Goal: Information Seeking & Learning: Find specific fact

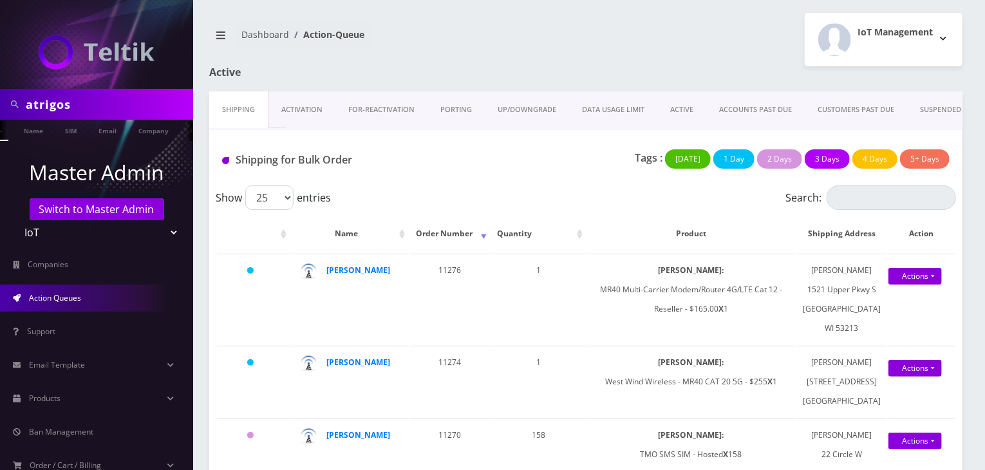
scroll to position [0, 33]
click at [150, 130] on link "Company" at bounding box center [148, 130] width 43 height 21
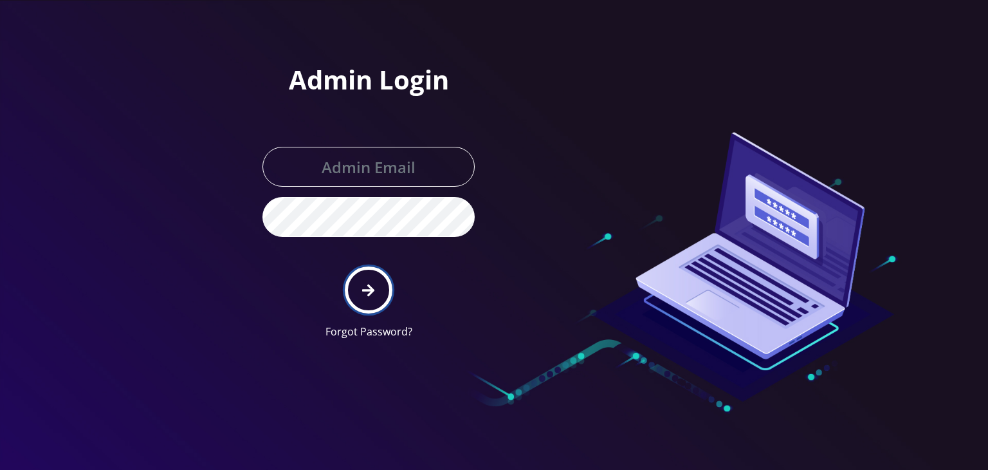
click at [359, 278] on button "submit" at bounding box center [368, 289] width 47 height 47
click at [360, 162] on input "text" at bounding box center [369, 167] width 212 height 40
type input "[PERSON_NAME][EMAIL_ADDRESS][DOMAIN_NAME]"
click at [355, 277] on button "submit" at bounding box center [368, 289] width 47 height 47
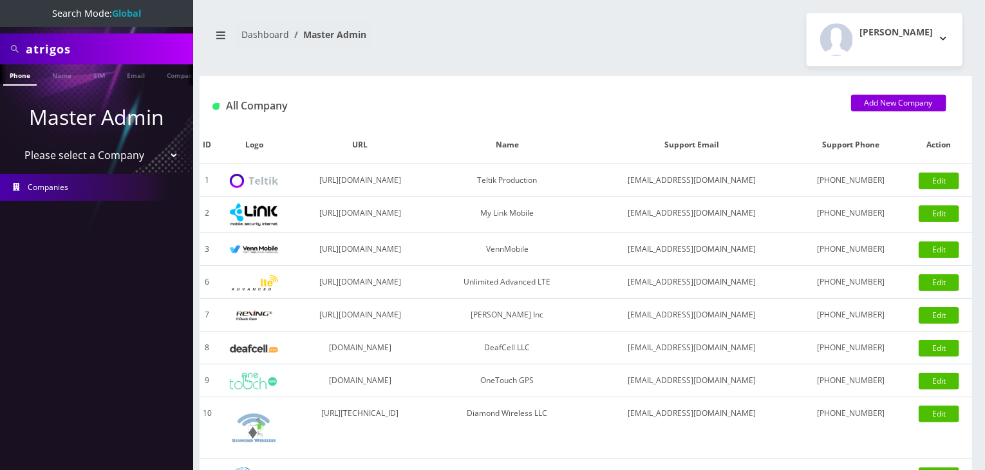
click at [126, 160] on select "Please select a Company Teltik Production My Link Mobile VennMobile Unlimited A…" at bounding box center [97, 155] width 164 height 24
select select "13"
click at [15, 143] on select "Please select a Company Teltik Production My Link Mobile VennMobile Unlimited A…" at bounding box center [97, 155] width 164 height 24
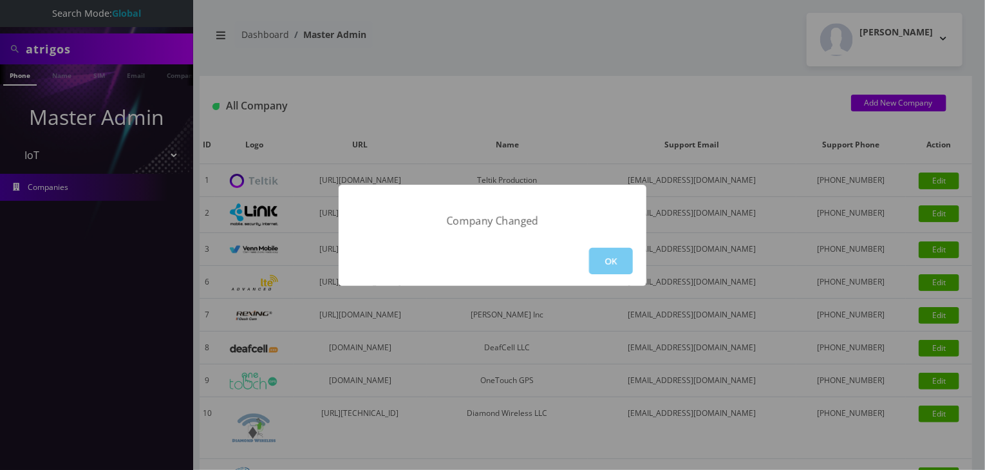
click at [602, 265] on button "OK" at bounding box center [611, 261] width 44 height 26
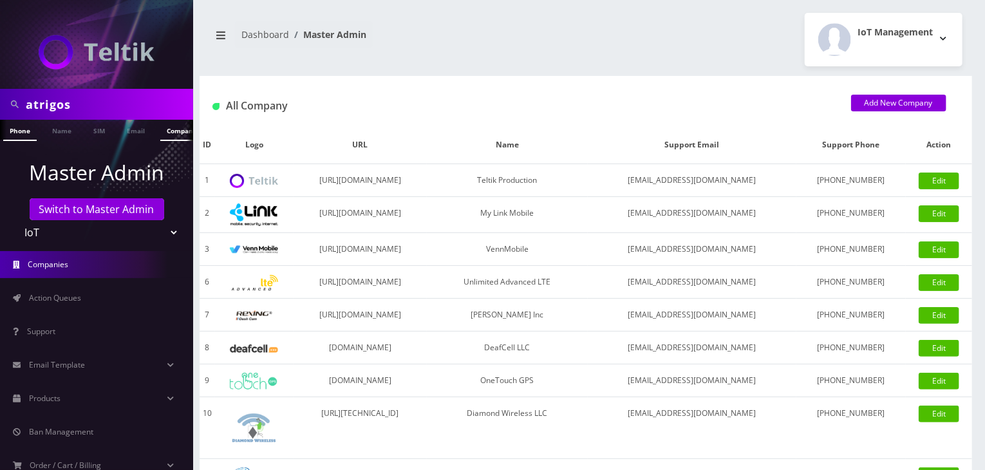
click at [169, 130] on link "Company" at bounding box center [181, 130] width 43 height 21
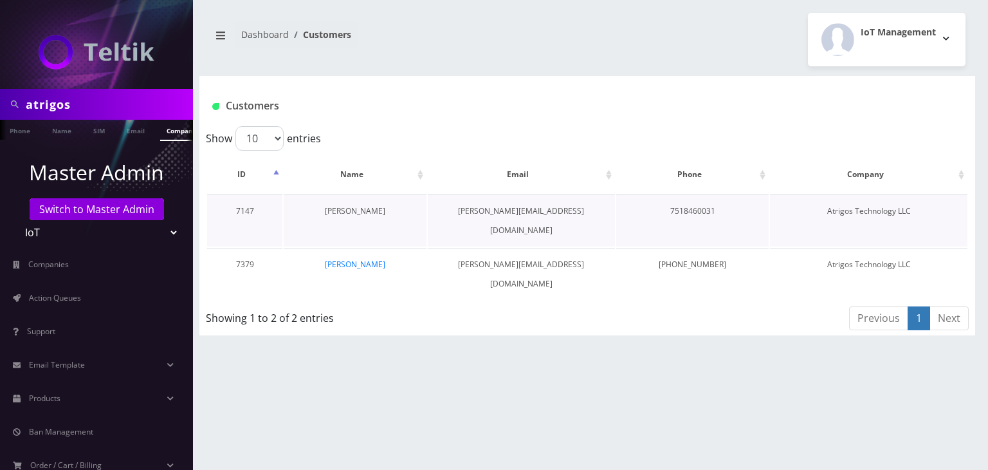
click at [358, 210] on link "[PERSON_NAME]" at bounding box center [355, 210] width 60 height 11
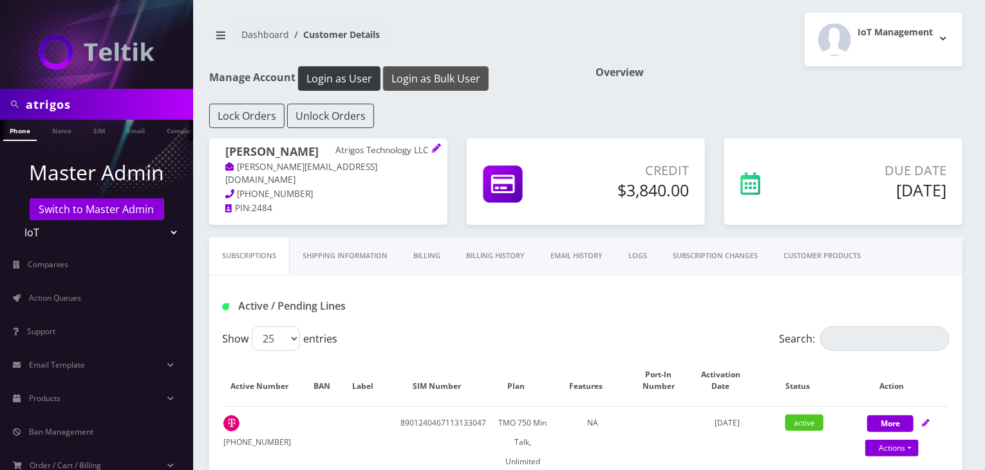
click at [440, 80] on button "Login as Bulk User" at bounding box center [436, 78] width 106 height 24
click at [852, 261] on link "CUSTOMER PRODUCTS" at bounding box center [821, 255] width 103 height 37
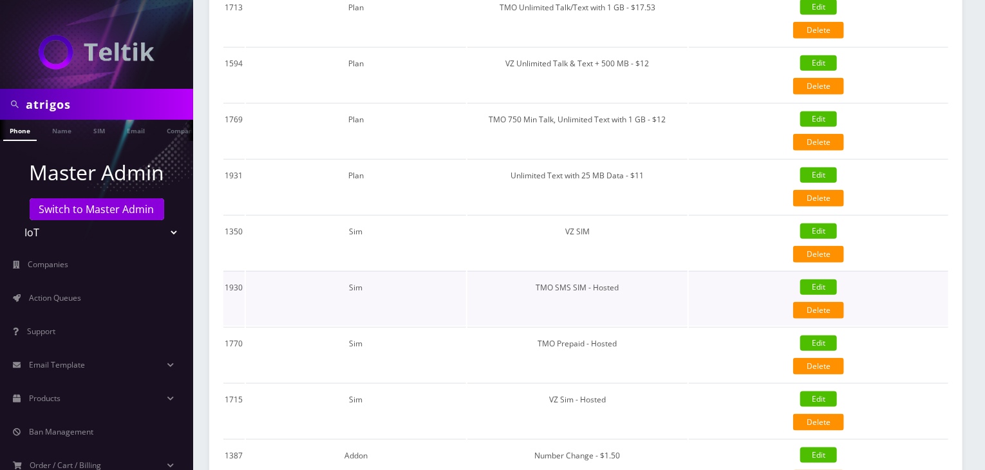
scroll to position [579, 0]
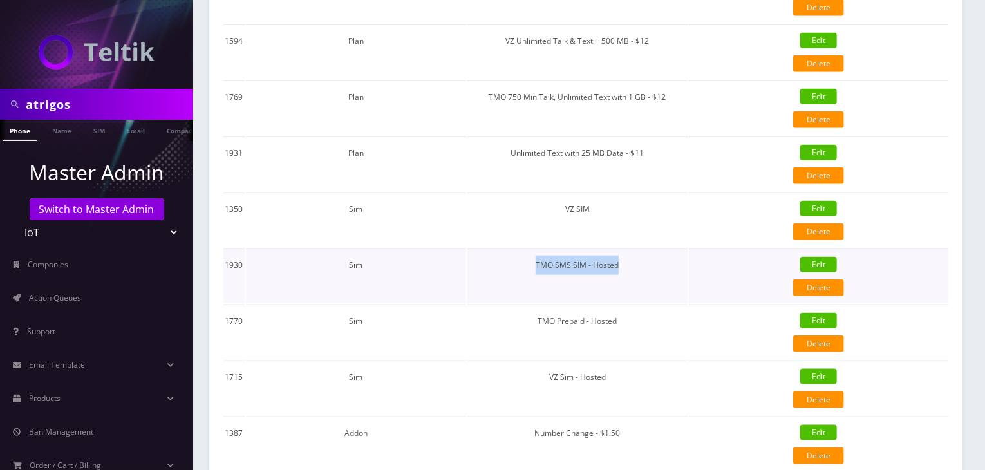
drag, startPoint x: 627, startPoint y: 261, endPoint x: 492, endPoint y: 263, distance: 134.5
click at [492, 263] on td "TMO SMS SIM - Hosted" at bounding box center [577, 275] width 220 height 55
copy td "TMO SMS SIM - Hosted"
click at [106, 394] on link "Products" at bounding box center [96, 398] width 193 height 27
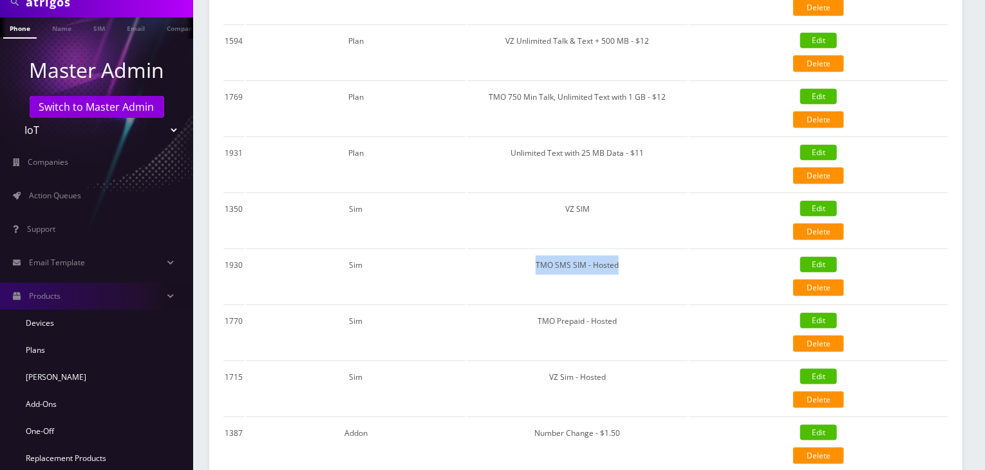
scroll to position [193, 0]
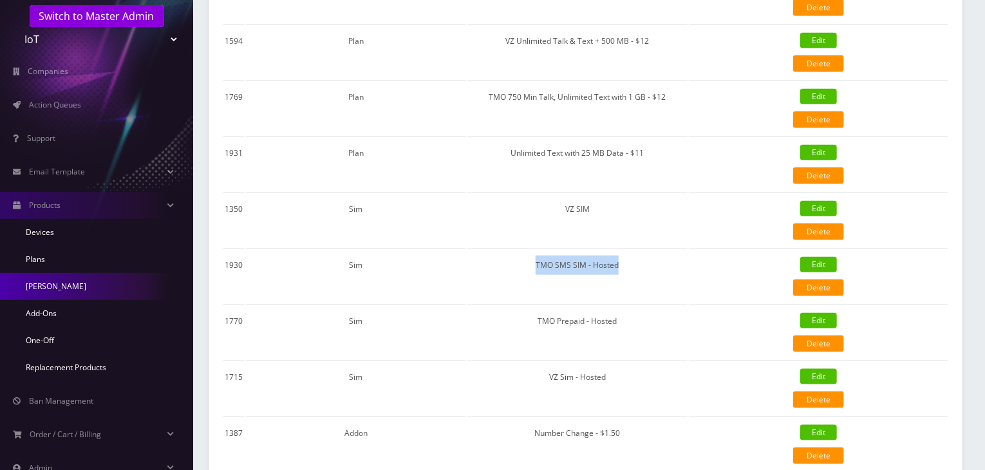
click at [93, 284] on link "[PERSON_NAME]" at bounding box center [96, 286] width 193 height 27
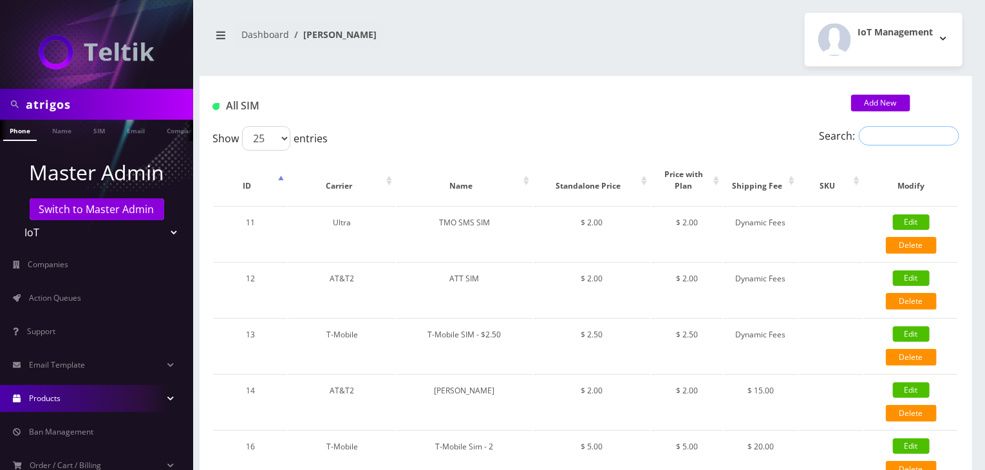
click at [865, 140] on input "Search:" at bounding box center [908, 135] width 100 height 19
paste input "TMO SMS SIM - Hosted"
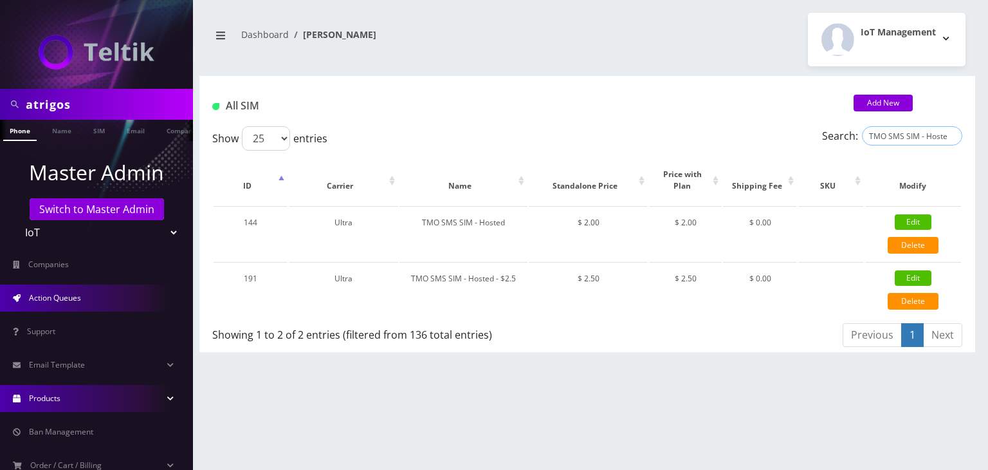
type input "TMO SMS SIM - Hosted"
click at [60, 298] on span "Action Queues" at bounding box center [55, 297] width 52 height 11
